Goal: Navigation & Orientation: Find specific page/section

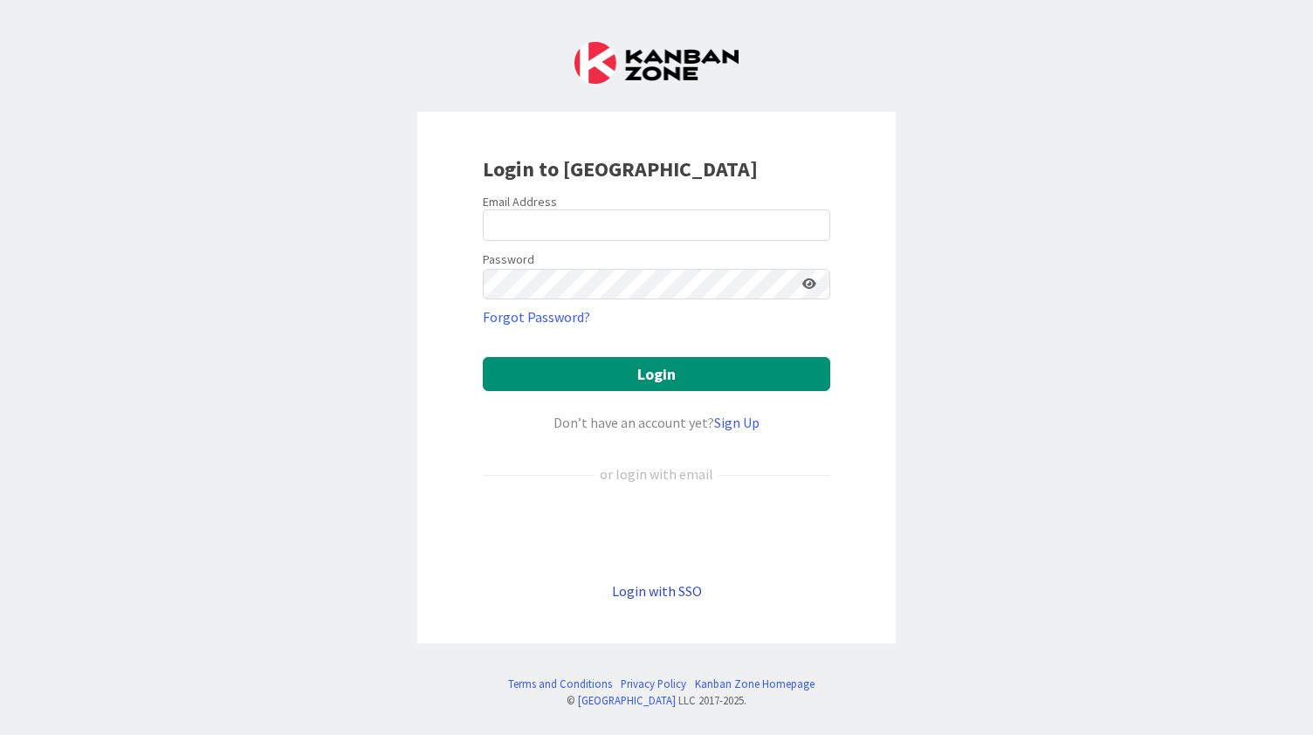
click at [663, 592] on link "Login with SSO" at bounding box center [657, 590] width 90 height 17
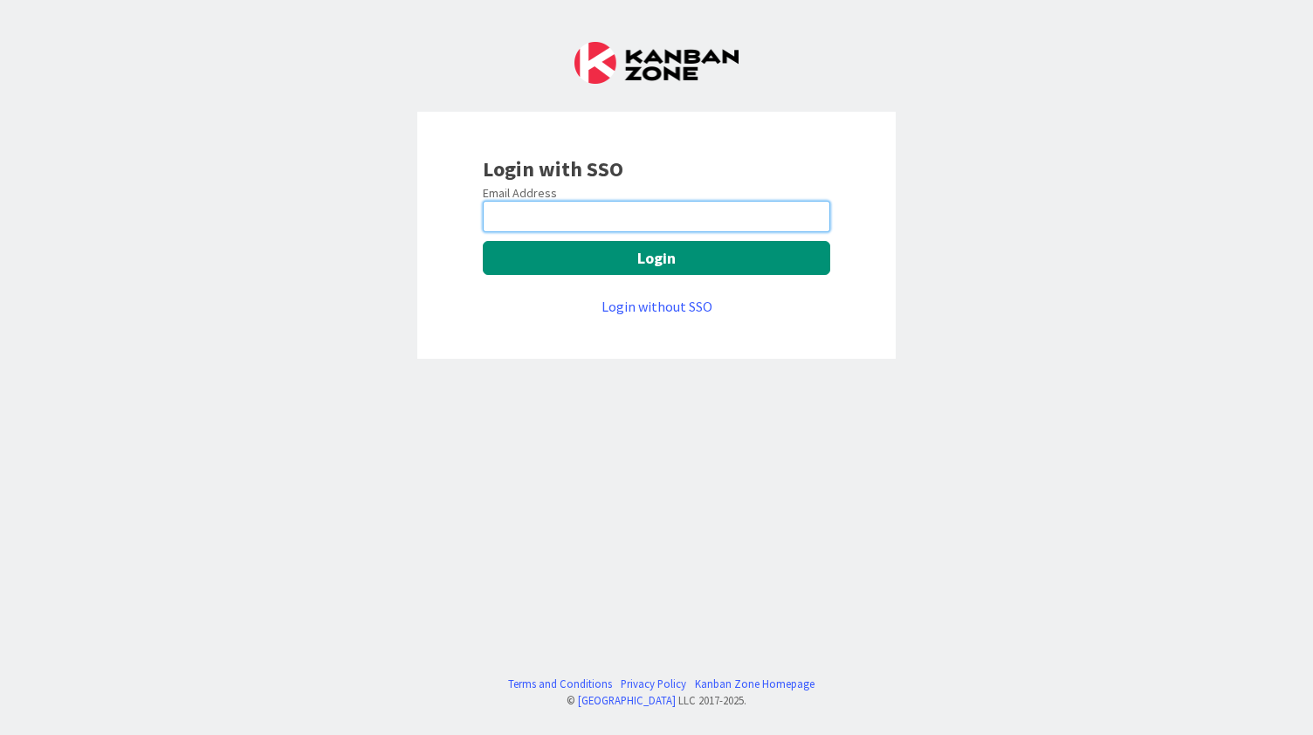
click at [594, 217] on input "email" at bounding box center [656, 216] width 347 height 31
type input "[EMAIL_ADDRESS][PERSON_NAME][DOMAIN_NAME]"
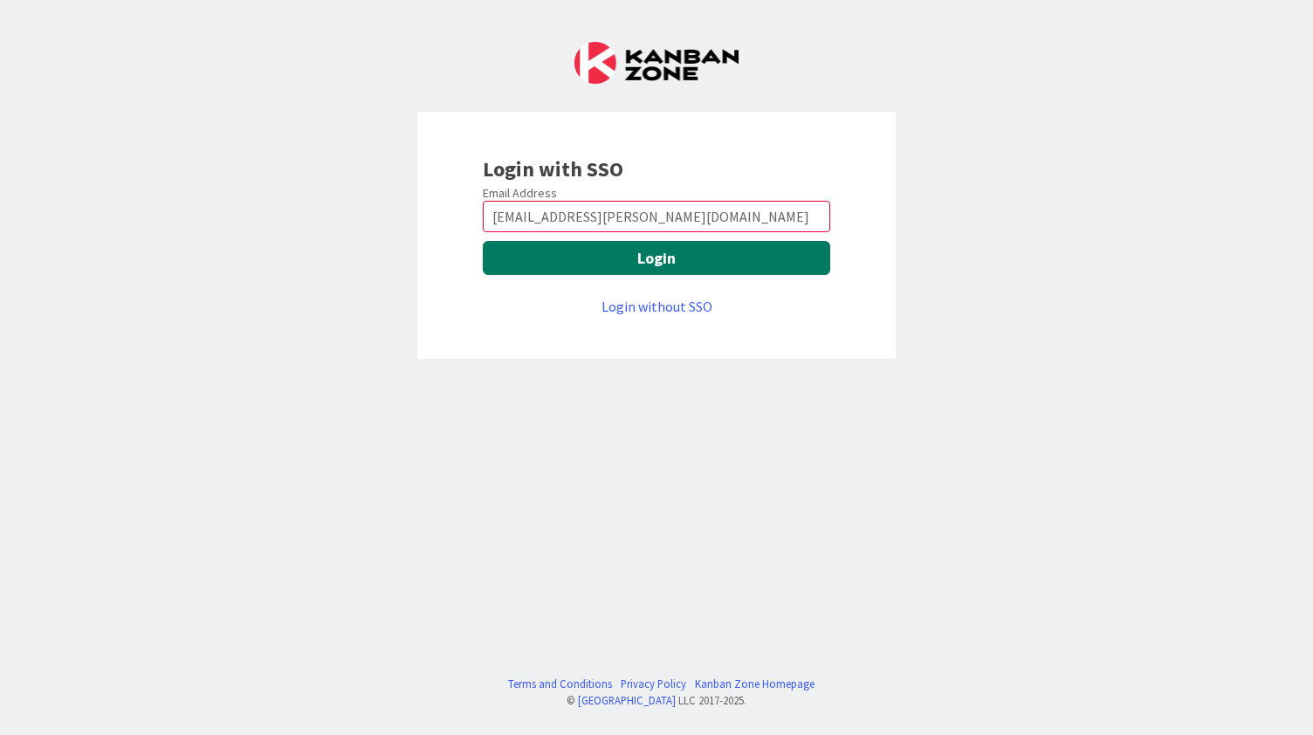
click at [578, 244] on button "Login" at bounding box center [656, 258] width 347 height 34
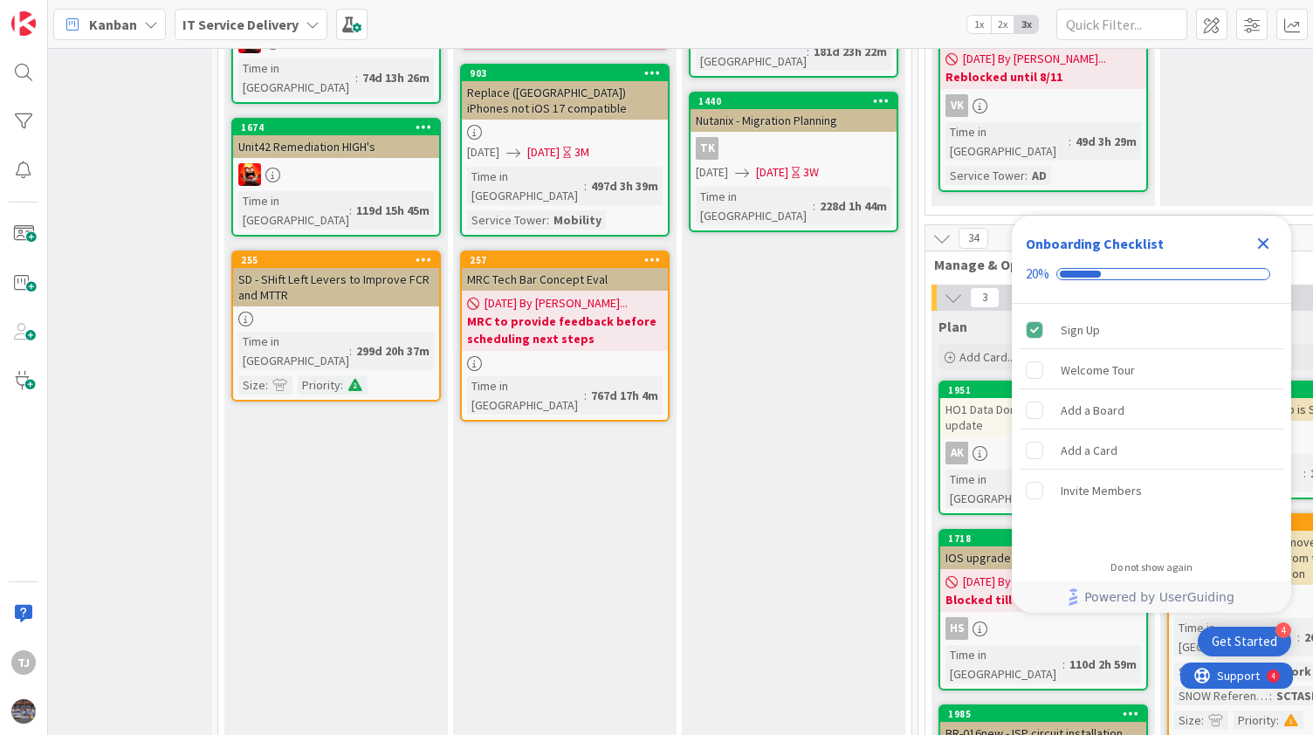
scroll to position [412, 295]
click at [777, 137] on div "TK" at bounding box center [793, 148] width 206 height 23
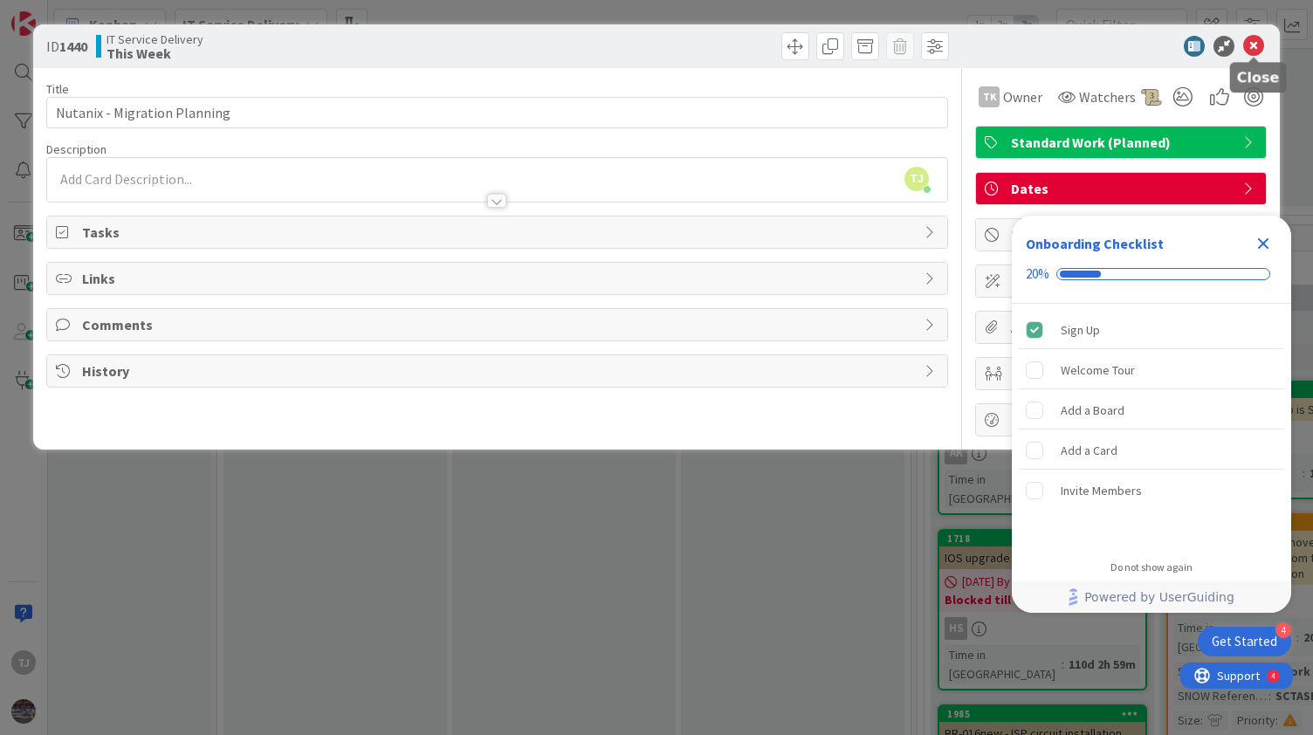
click at [1250, 46] on icon at bounding box center [1253, 46] width 21 height 21
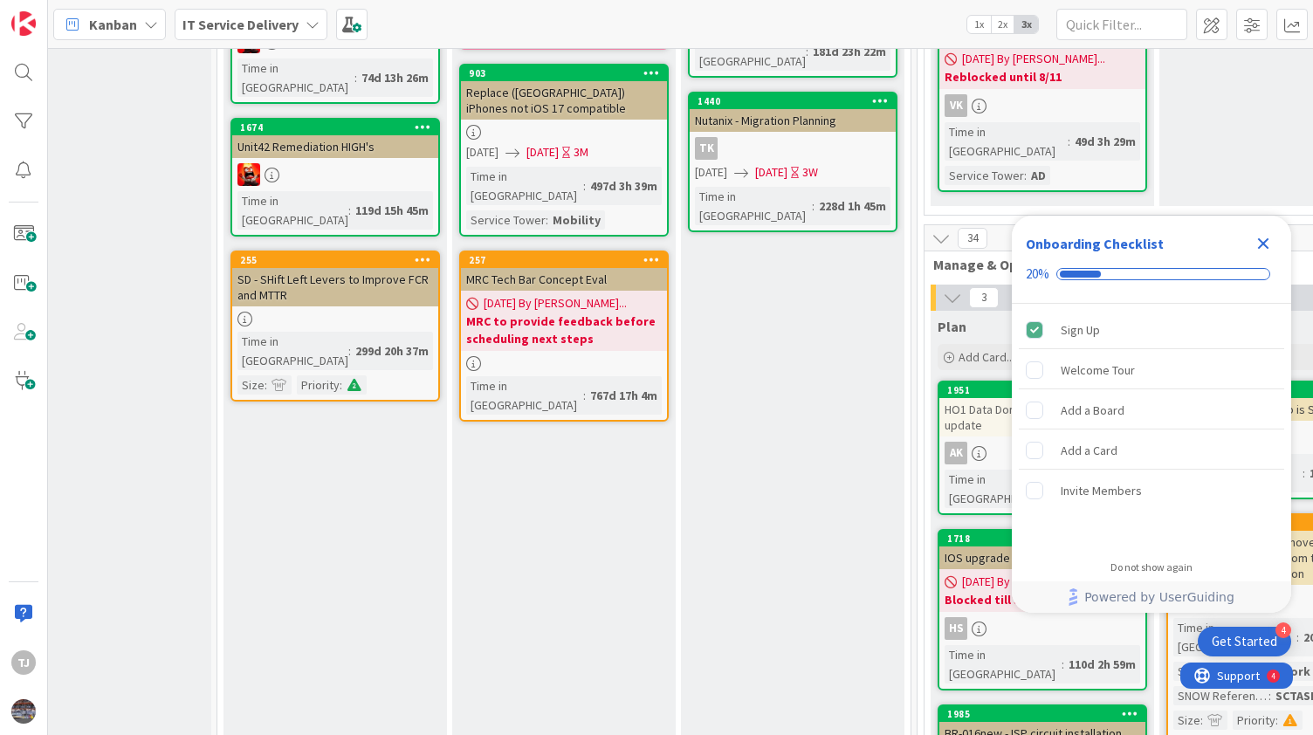
click at [1264, 244] on icon "Close Checklist" at bounding box center [1263, 243] width 11 height 11
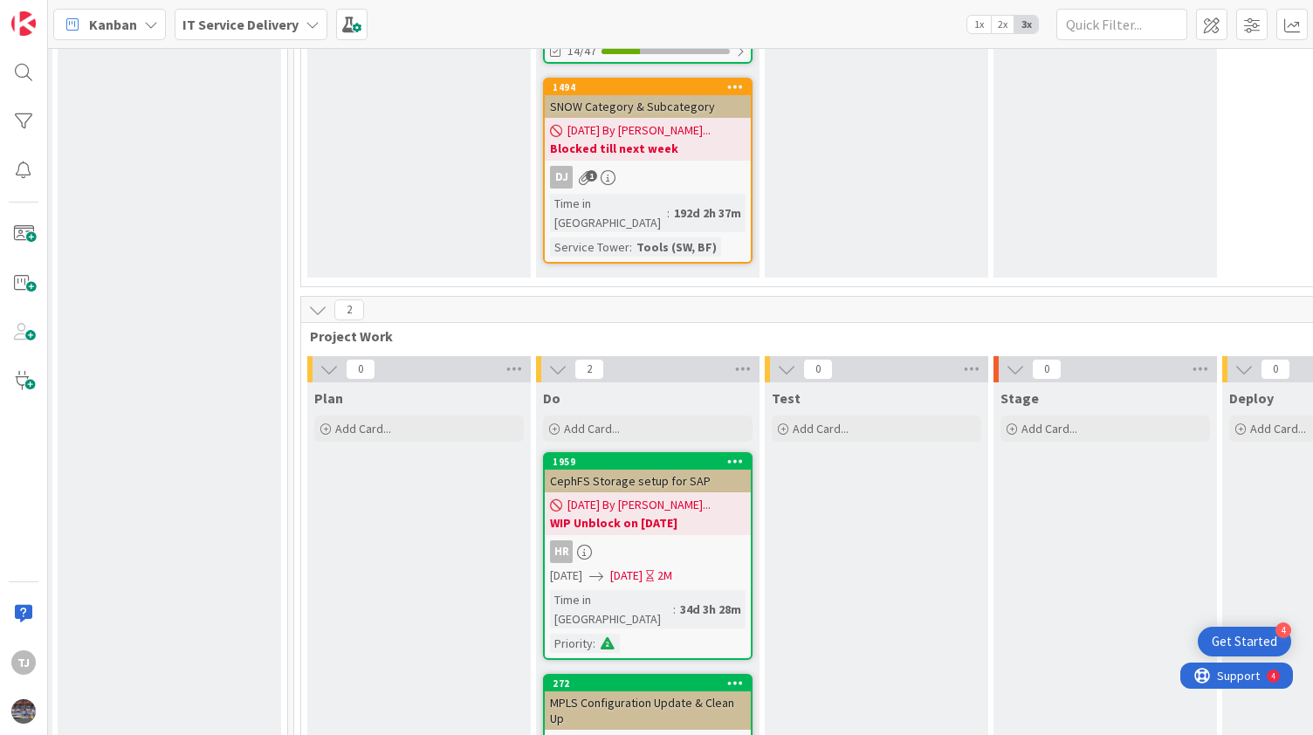
scroll to position [6625, 918]
